Goal: Transaction & Acquisition: Purchase product/service

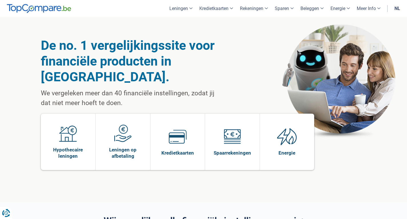
click at [398, 7] on link "nl" at bounding box center [397, 8] width 13 height 17
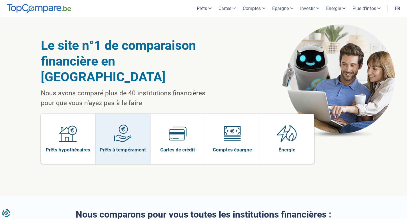
click at [125, 146] on span "Prêts à tempérament" at bounding box center [123, 149] width 46 height 6
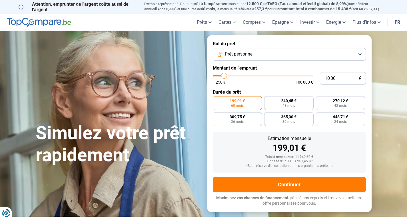
click at [270, 57] on button "Prêt personnel" at bounding box center [289, 54] width 153 height 13
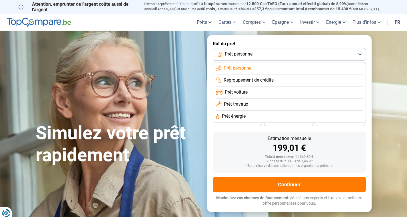
click at [270, 57] on button "Prêt personnel" at bounding box center [289, 54] width 153 height 13
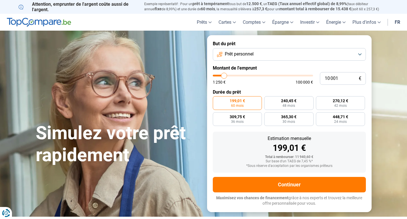
click at [256, 53] on button "Prêt personnel" at bounding box center [289, 54] width 153 height 13
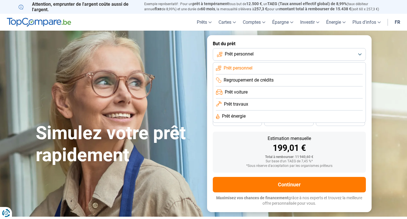
click at [246, 79] on span "Regroupement de crédits" at bounding box center [249, 80] width 50 height 6
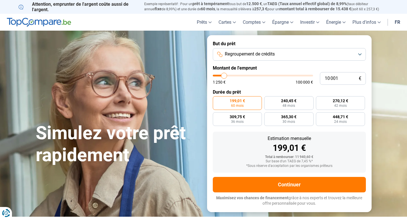
type input "18 250"
type input "18250"
click at [232, 76] on input "range" at bounding box center [263, 76] width 100 height 2
radio input "false"
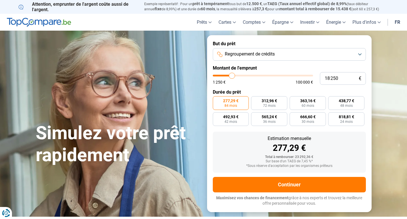
type input "17 500"
type input "17500"
type input "17 250"
type input "17250"
type input "15 500"
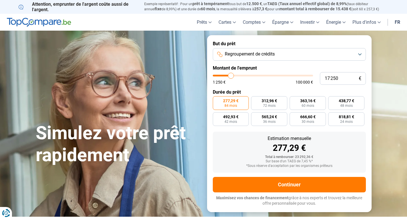
type input "15500"
type input "15 000"
type input "15000"
type input "14 750"
type input "14750"
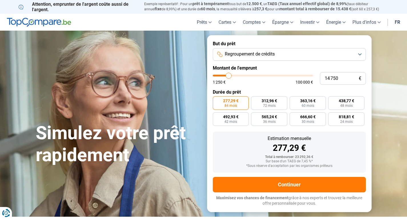
type input "14 500"
type input "14500"
type input "14 250"
type input "14250"
type input "14 750"
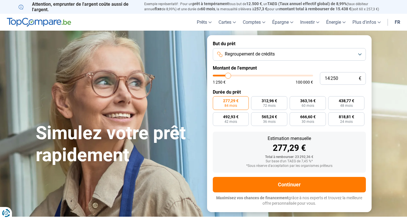
type input "14750"
type input "15 000"
type input "15000"
type input "15 250"
type input "15250"
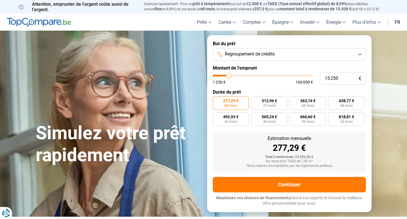
type input "15 500"
type input "15500"
type input "15 750"
type input "15750"
type input "16 000"
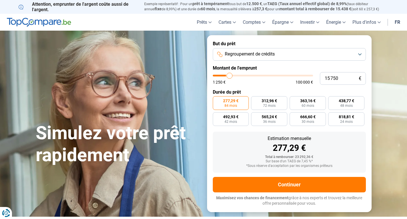
type input "16000"
type input "16 250"
type input "16250"
type input "16 500"
type input "16500"
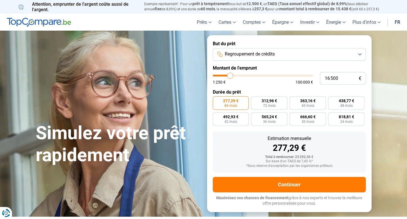
type input "16 250"
type input "16250"
type input "16 000"
type input "16000"
type input "15 750"
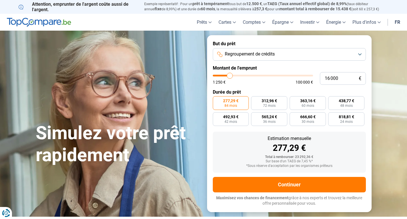
type input "15750"
type input "15 500"
type input "15500"
type input "15 250"
type input "15250"
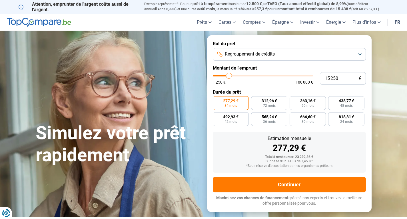
type input "15 000"
type input "15000"
type input "14 750"
type input "14750"
type input "14 500"
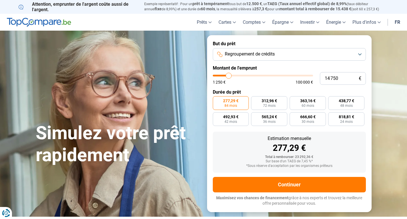
type input "14500"
type input "14 750"
type input "14750"
type input "15 000"
drag, startPoint x: 232, startPoint y: 76, endPoint x: 229, endPoint y: 74, distance: 3.1
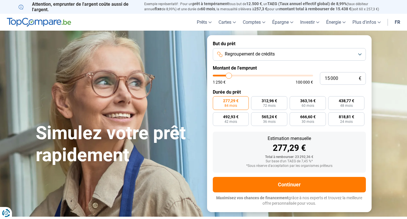
type input "15000"
click at [229, 75] on input "range" at bounding box center [263, 76] width 100 height 2
radio input "true"
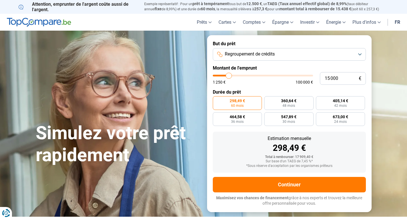
click at [261, 57] on span "Regroupement de crédits" at bounding box center [250, 54] width 50 height 6
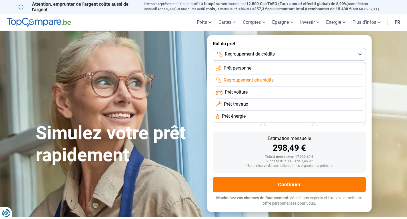
click at [246, 68] on span "Prêt personnel" at bounding box center [238, 68] width 29 height 6
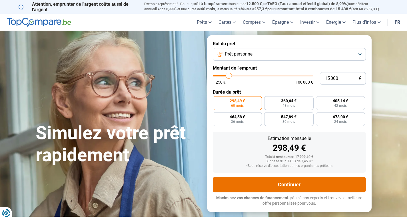
click at [268, 179] on button "Continuer" at bounding box center [289, 184] width 153 height 15
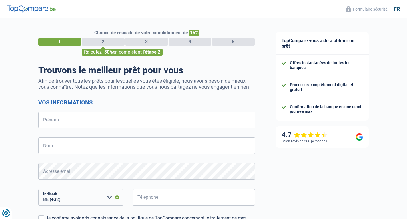
select select "32"
type input "[PERSON_NAME]"
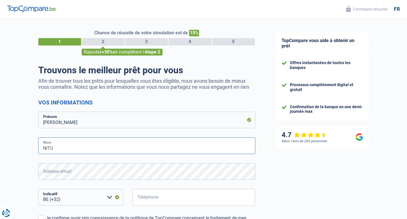
type input "NITU"
click at [188, 201] on input "Téléphone" at bounding box center [194, 197] width 123 height 17
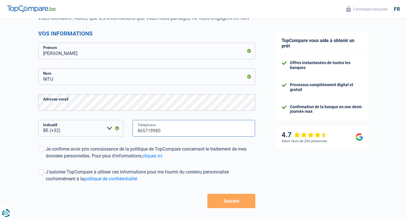
scroll to position [91, 0]
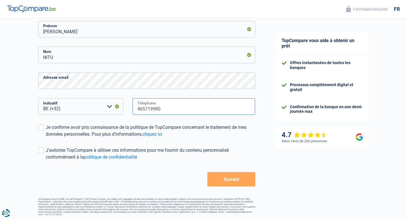
type input "465719980"
click at [45, 130] on label "Je confirme avoir pris connaissance de la politique de TopCompare concernant le…" at bounding box center [146, 131] width 217 height 14
click at [46, 137] on input "Je confirme avoir pris connaissance de la politique de TopCompare concernant le…" at bounding box center [46, 137] width 0 height 0
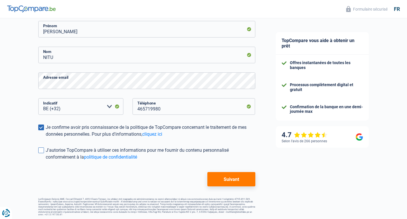
click at [40, 151] on span at bounding box center [41, 150] width 6 height 6
click at [46, 160] on input "J'autorise TopCompare à utiliser ces informations pour me fournir du contenu pe…" at bounding box center [46, 160] width 0 height 0
click at [225, 181] on button "Suivant" at bounding box center [231, 179] width 48 height 14
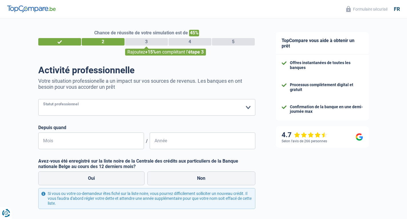
click at [134, 109] on select "Ouvrier Employé privé Employé public Invalide Indépendant Pensionné Chômeur Mut…" at bounding box center [146, 107] width 217 height 17
select select "privateEmployee"
click at [38, 99] on select "Ouvrier Employé privé Employé public Invalide Indépendant Pensionné Chômeur Mut…" at bounding box center [146, 107] width 217 height 17
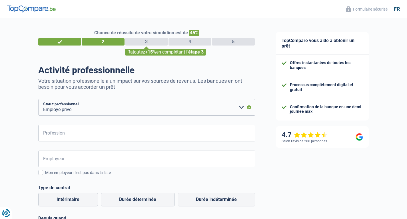
click at [15, 133] on div "Chance de réussite de votre simulation est de 45% 1 2 3 4 5 Rajoutez +15% en co…" at bounding box center [133, 186] width 266 height 341
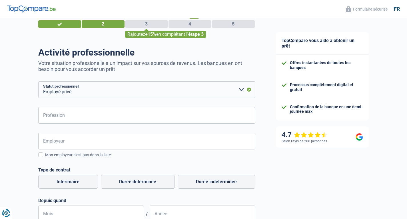
scroll to position [22, 0]
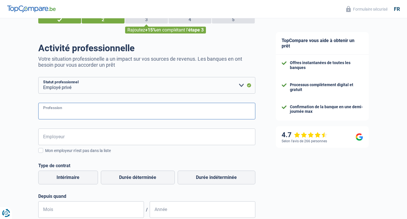
click at [190, 111] on input "Profession" at bounding box center [146, 111] width 217 height 17
type input "Boucher"
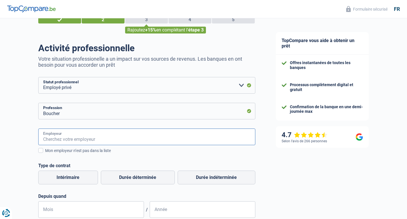
click at [81, 134] on input "Employeur" at bounding box center [146, 136] width 217 height 17
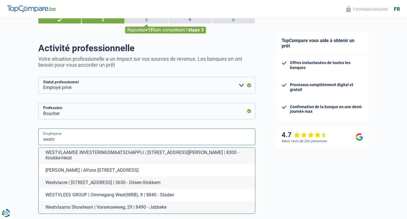
scroll to position [0, 0]
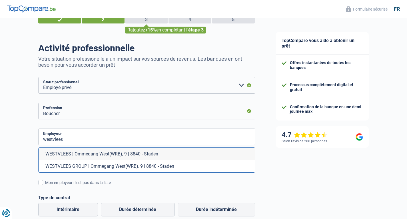
click at [63, 155] on li "WESTVLEES | Ommegang West(WRB), 9 | 8840 - Staden" at bounding box center [147, 153] width 217 height 12
type input "WESTVLEES | Ommegang West(WRB), 9 | 8840 - Staden"
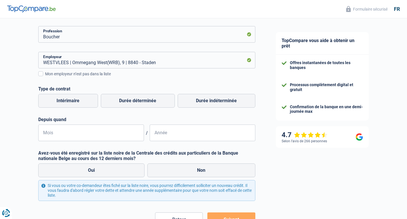
scroll to position [99, 0]
click at [215, 102] on label "Durée indéterminée" at bounding box center [217, 100] width 78 height 14
click at [215, 102] on input "Durée indéterminée" at bounding box center [217, 100] width 78 height 14
radio input "true"
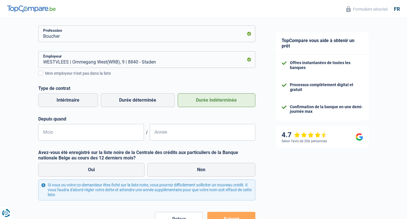
click at [73, 135] on input "Mois" at bounding box center [91, 132] width 106 height 17
type input "07"
type input "2024"
click at [173, 163] on label "Non" at bounding box center [201, 170] width 108 height 14
click at [173, 163] on input "Non" at bounding box center [201, 170] width 108 height 14
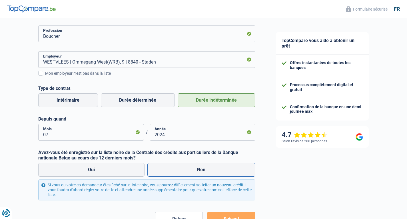
radio input "true"
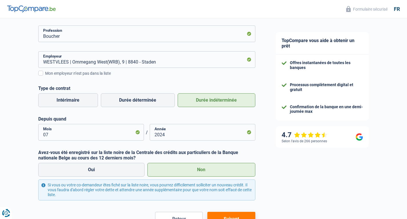
click at [234, 215] on button "Suivant" at bounding box center [231, 218] width 48 height 14
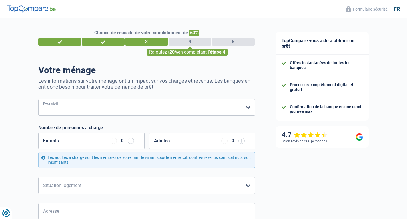
click at [123, 111] on select "[PERSON_NAME](e) Cohabitant(e) légal(e) Divorcé(e) Veuf(ve) Séparé (de fait) Ve…" at bounding box center [146, 107] width 217 height 17
select select "single"
click at [38, 99] on select "[PERSON_NAME](e) Cohabitant(e) légal(e) Divorcé(e) Veuf(ve) Séparé (de fait) Ve…" at bounding box center [146, 107] width 217 height 17
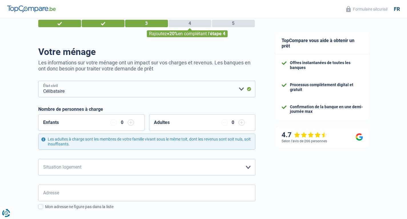
scroll to position [75, 0]
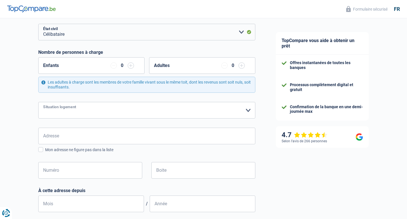
click at [54, 113] on select "Locataire Propriétaire avec prêt hypothécaire Propriétaire sans prêt hypothécai…" at bounding box center [146, 110] width 217 height 17
select select "rents"
click at [38, 102] on select "Locataire Propriétaire avec prêt hypothécaire Propriétaire sans prêt hypothécai…" at bounding box center [146, 110] width 217 height 17
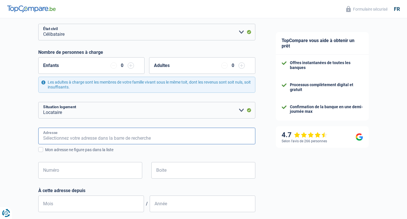
click at [51, 136] on input "Adresse" at bounding box center [146, 135] width 217 height 17
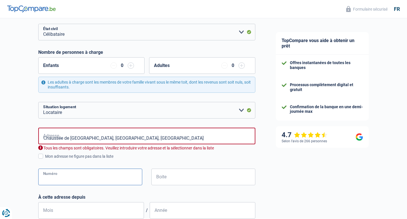
click at [91, 176] on input "Numéro" at bounding box center [90, 176] width 104 height 17
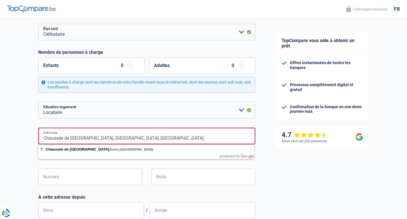
click at [139, 138] on input "Chaussée de [GEOGRAPHIC_DATA], [GEOGRAPHIC_DATA], [GEOGRAPHIC_DATA]" at bounding box center [146, 135] width 217 height 17
type input "Chaussée de [GEOGRAPHIC_DATA], [GEOGRAPHIC_DATA], [GEOGRAPHIC_DATA]"
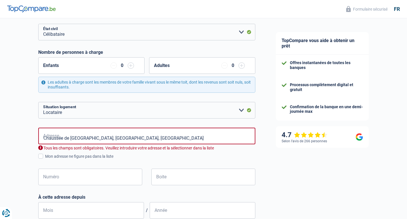
select select "BE"
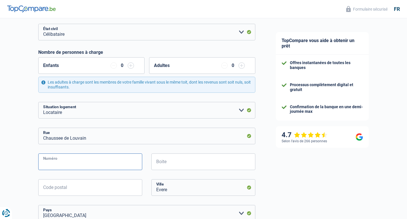
click at [79, 159] on input "Numéro" at bounding box center [90, 161] width 104 height 17
type input "909"
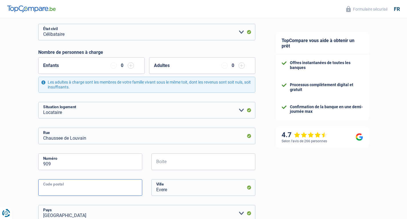
click at [107, 192] on input "Code postal" at bounding box center [90, 187] width 104 height 17
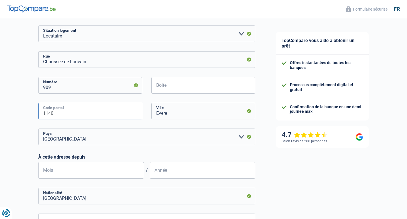
scroll to position [163, 0]
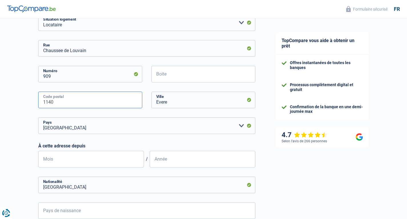
type input "1140"
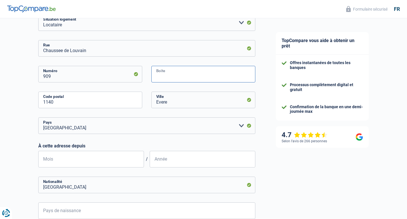
click at [162, 75] on input "Boite" at bounding box center [203, 74] width 104 height 17
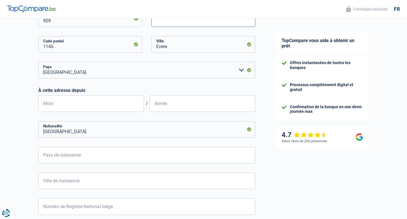
scroll to position [225, 0]
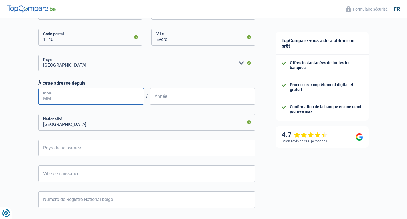
click at [49, 98] on input "Mois" at bounding box center [91, 96] width 106 height 17
type input "05"
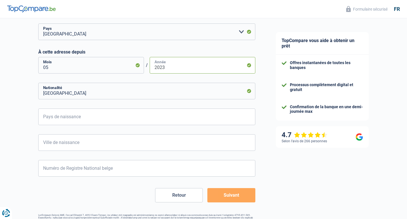
scroll to position [257, 0]
type input "2023"
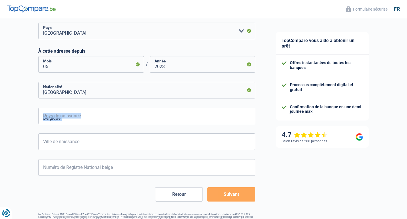
click at [87, 123] on form "[PERSON_NAME](e) Cohabitant(e) légal(e) Divorcé(e) Veuf(ve) Séparé (de fait) Ve…" at bounding box center [146, 22] width 217 height 360
click at [87, 123] on input "Pays de naissance" at bounding box center [146, 115] width 217 height 17
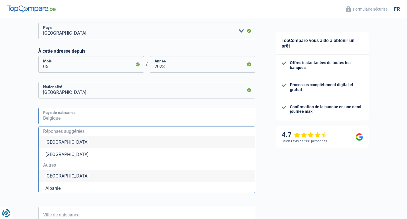
type input "R"
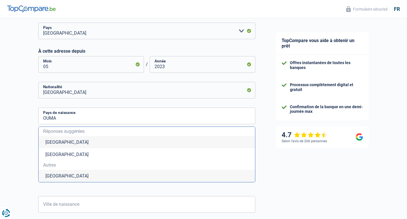
click at [52, 179] on li "[GEOGRAPHIC_DATA]" at bounding box center [147, 175] width 217 height 12
type input "[GEOGRAPHIC_DATA]"
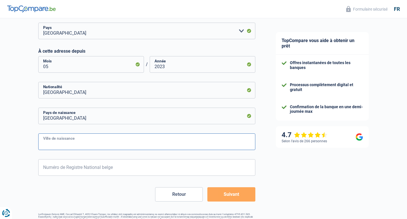
click at [55, 145] on input "Ville de naissance" at bounding box center [146, 141] width 217 height 17
type input "[GEOGRAPHIC_DATA]"
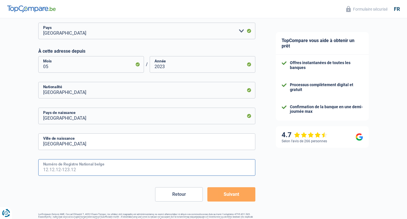
click at [68, 161] on input "Numéro de Registre National belge" at bounding box center [146, 167] width 217 height 17
click at [73, 159] on input "Numéro de Registre National belge" at bounding box center [146, 167] width 217 height 17
type input "93.01.21-659.89"
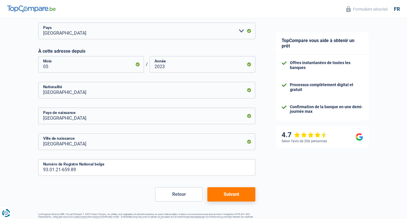
click at [233, 194] on button "Suivant" at bounding box center [231, 194] width 48 height 14
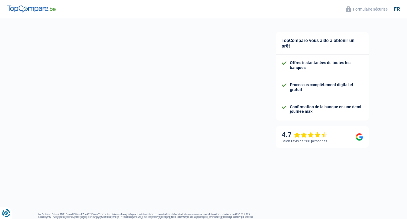
select select "netSalary"
select select "mealVouchers"
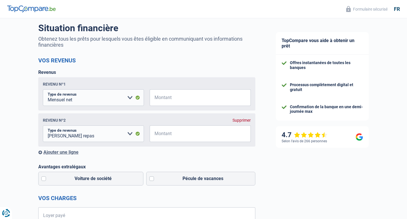
scroll to position [44, 0]
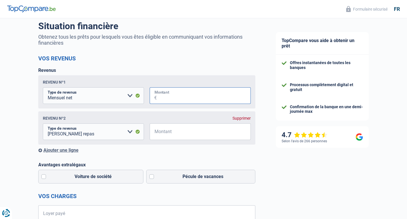
click at [179, 95] on input "Montant" at bounding box center [204, 95] width 94 height 17
type input "2.450"
click at [248, 120] on div "Supprimer" at bounding box center [242, 118] width 18 height 5
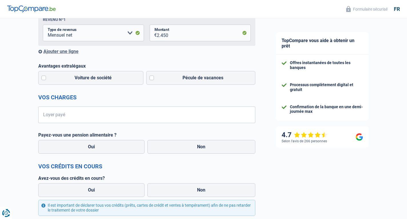
scroll to position [107, 0]
click at [52, 116] on input "Loyer payé" at bounding box center [150, 114] width 210 height 17
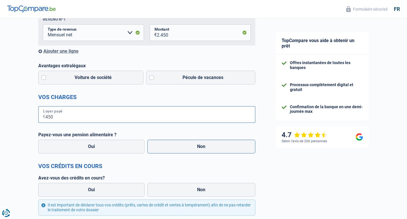
type input "450"
click at [181, 152] on label "Non" at bounding box center [201, 146] width 108 height 14
click at [181, 152] on input "Non" at bounding box center [201, 146] width 108 height 14
radio input "true"
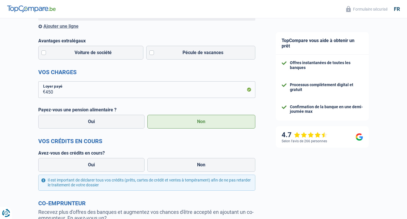
scroll to position [163, 0]
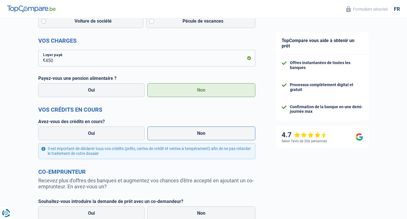
click at [189, 139] on label "Non" at bounding box center [201, 133] width 108 height 14
click at [189, 139] on input "Non" at bounding box center [201, 133] width 108 height 14
radio input "true"
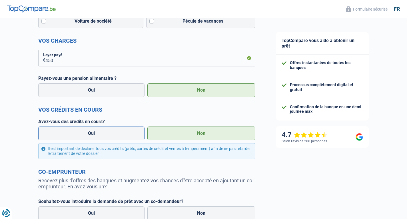
click at [76, 140] on label "Oui" at bounding box center [91, 133] width 107 height 14
click at [76, 140] on input "Oui" at bounding box center [91, 133] width 107 height 14
radio input "true"
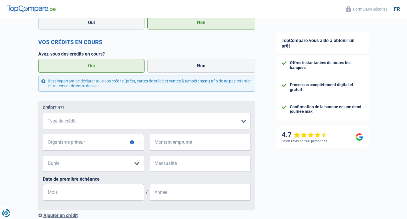
scroll to position [253, 0]
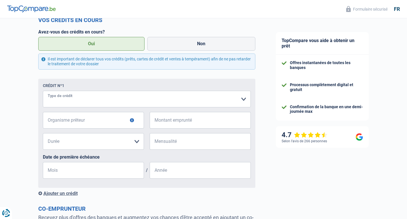
click at [56, 95] on select "Carte ou ouverture de crédit Prêt hypothécaire Vente à tempérament Prêt à tempé…" at bounding box center [147, 99] width 208 height 17
select select "carLoan"
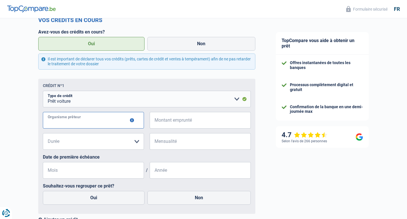
click at [57, 121] on input "Organisme prêteur" at bounding box center [93, 120] width 101 height 17
type input "BNP"
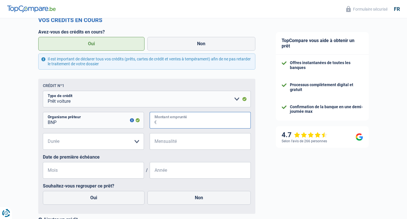
click at [181, 123] on input "Montant emprunté" at bounding box center [204, 120] width 94 height 17
type input "14.000"
click at [107, 149] on select "12 mois 18 mois 24 mois 30 mois 36 mois 42 mois 48 mois 60 mois Veuillez sélect…" at bounding box center [93, 141] width 101 height 17
select select "60"
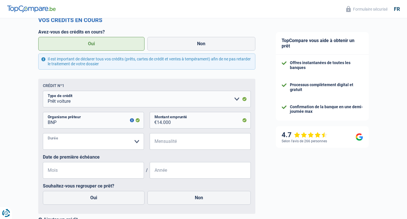
click at [43, 133] on select "12 mois 18 mois 24 mois 30 mois 36 mois 42 mois 48 mois 60 mois Veuillez sélect…" at bounding box center [93, 141] width 101 height 17
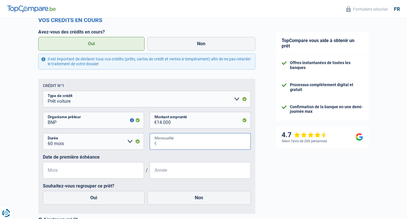
click at [191, 142] on input "Mensualité" at bounding box center [204, 141] width 94 height 17
type input "270"
click at [119, 172] on input "Mois" at bounding box center [93, 170] width 101 height 17
type input "06"
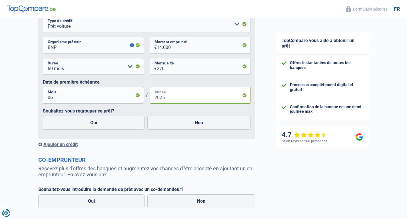
scroll to position [332, 0]
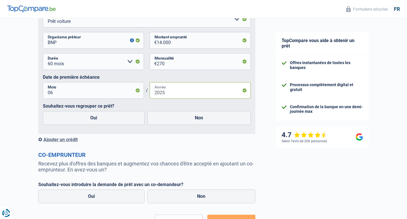
type input "2025"
click at [176, 117] on label "Non" at bounding box center [198, 118] width 103 height 14
click at [176, 117] on input "Non" at bounding box center [198, 118] width 103 height 14
radio input "true"
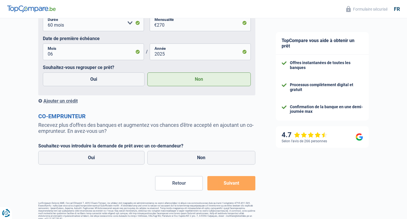
scroll to position [372, 0]
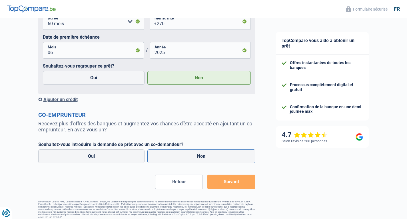
click at [188, 157] on label "Non" at bounding box center [201, 156] width 108 height 14
click at [188, 157] on input "Non" at bounding box center [201, 156] width 108 height 14
radio input "true"
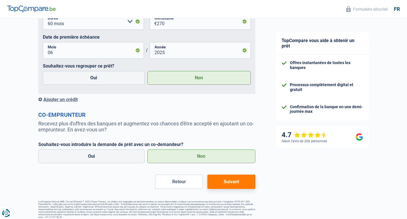
click at [234, 188] on button "Suivant" at bounding box center [231, 181] width 48 height 14
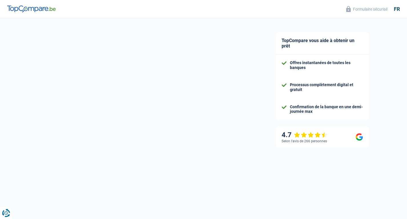
select select "60"
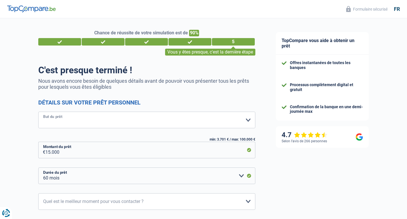
click at [94, 122] on select "Confort maison: meubles, textile, peinture, électroménager, outillage non-profe…" at bounding box center [146, 119] width 217 height 17
select select "car"
click at [38, 112] on select "Confort maison: meubles, textile, peinture, électroménager, outillage non-profe…" at bounding box center [146, 119] width 217 height 17
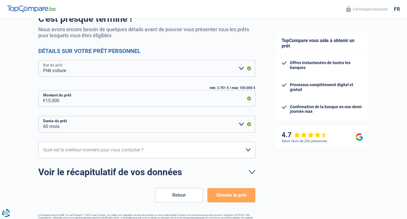
scroll to position [67, 0]
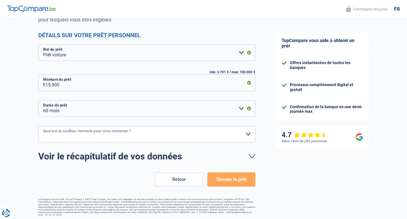
click at [167, 137] on select "10h-12h 12h-14h 14h-16h 16h-18h Veuillez sélectionner une option" at bounding box center [146, 134] width 217 height 17
select select "16-18"
click at [38, 126] on select "10h-12h 12h-14h 14h-16h 16h-18h Veuillez sélectionner une option" at bounding box center [146, 134] width 217 height 17
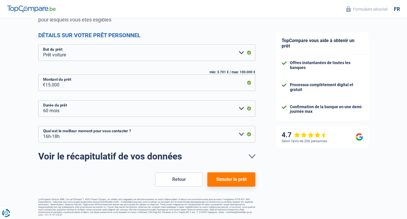
click at [243, 177] on button "Simuler le prêt" at bounding box center [231, 179] width 48 height 14
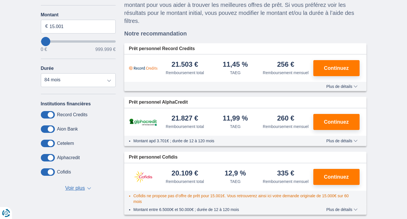
scroll to position [87, 0]
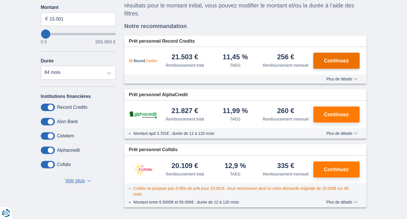
click at [338, 63] on span "Continuez" at bounding box center [336, 60] width 25 height 5
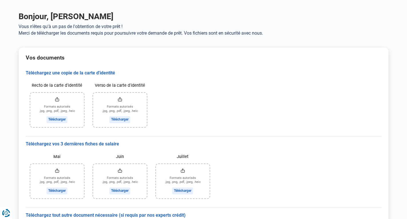
scroll to position [19, 0]
